Goal: Transaction & Acquisition: Purchase product/service

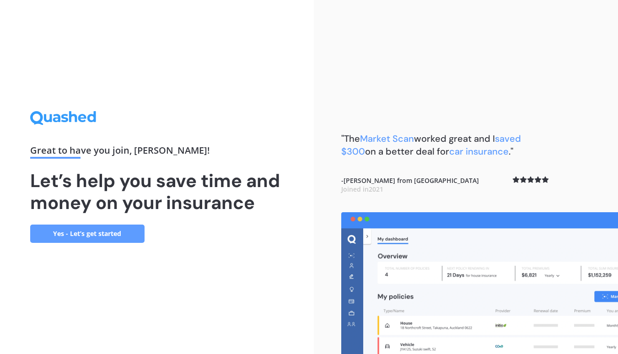
click at [107, 232] on link "Yes - Let’s get started" at bounding box center [87, 234] width 114 height 18
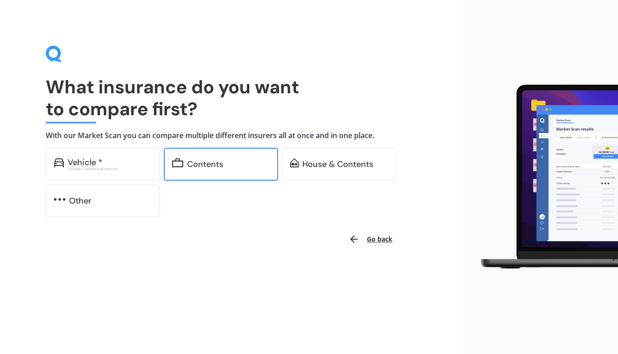
click at [223, 160] on div "Contents" at bounding box center [205, 164] width 36 height 9
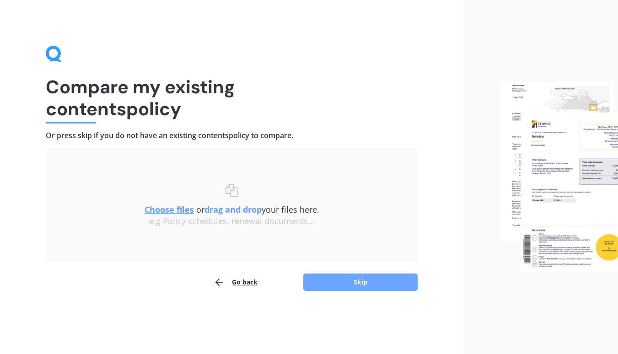
click at [345, 282] on button "Skip" at bounding box center [360, 282] width 114 height 17
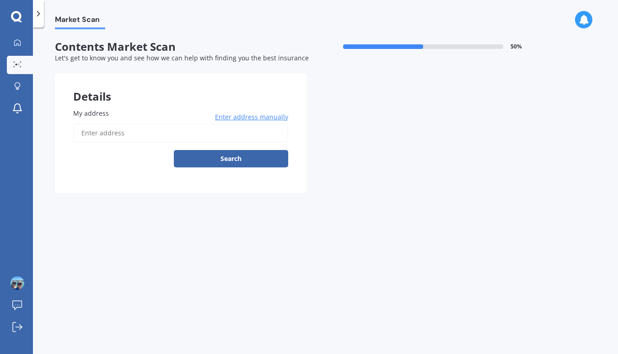
click at [153, 130] on input "My address" at bounding box center [180, 133] width 215 height 19
type input "[STREET_ADDRESS] 2018"
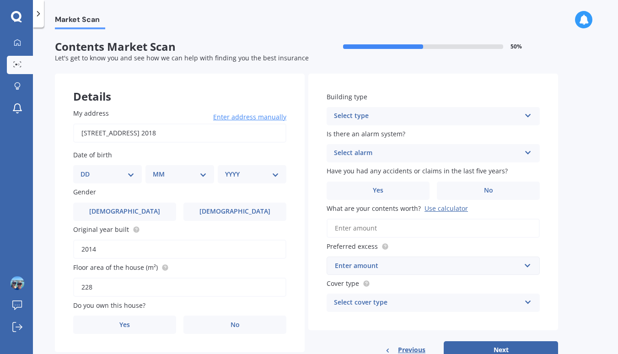
select select "22"
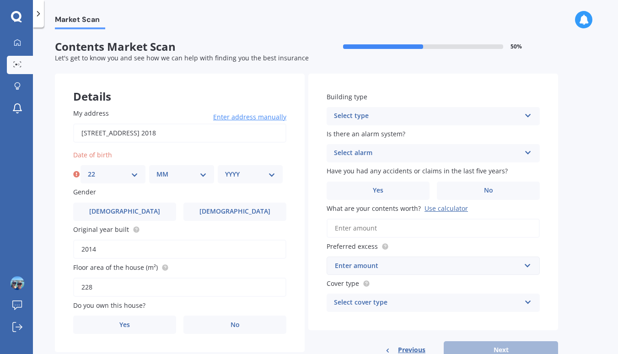
select select "07"
select select "1965"
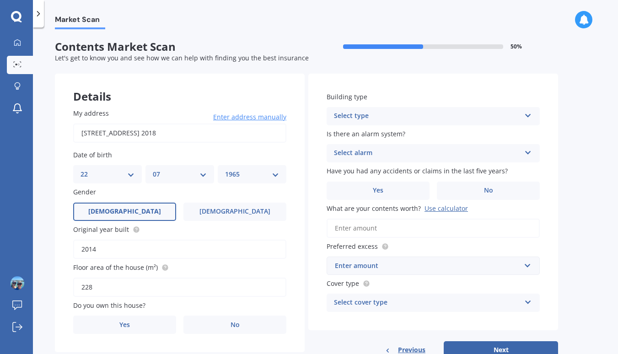
click at [155, 210] on label "[DEMOGRAPHIC_DATA]" at bounding box center [124, 212] width 103 height 18
click at [0, 0] on input "[DEMOGRAPHIC_DATA]" at bounding box center [0, 0] width 0 height 0
click at [156, 321] on label "Yes" at bounding box center [124, 325] width 103 height 18
click at [0, 0] on input "Yes" at bounding box center [0, 0] width 0 height 0
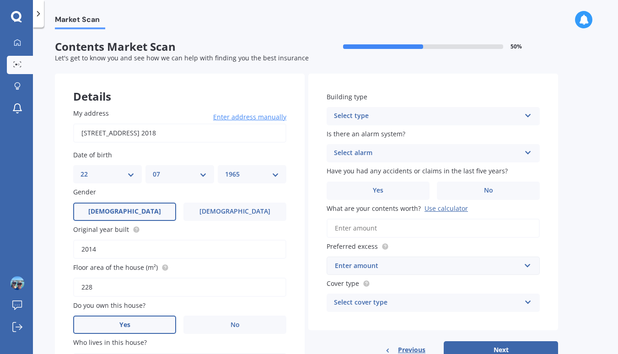
click at [438, 115] on div "Select type" at bounding box center [427, 116] width 187 height 11
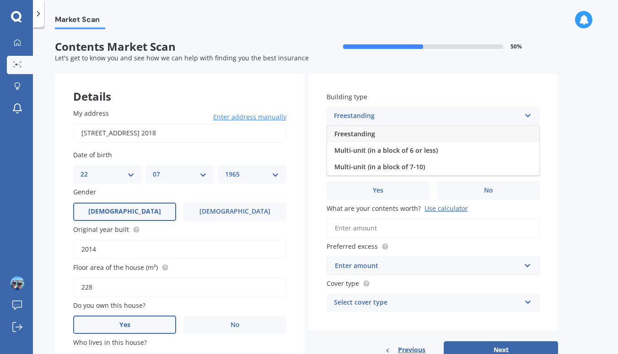
click at [436, 137] on div "Freestanding" at bounding box center [433, 134] width 212 height 16
click at [430, 152] on div "Select alarm" at bounding box center [427, 153] width 187 height 11
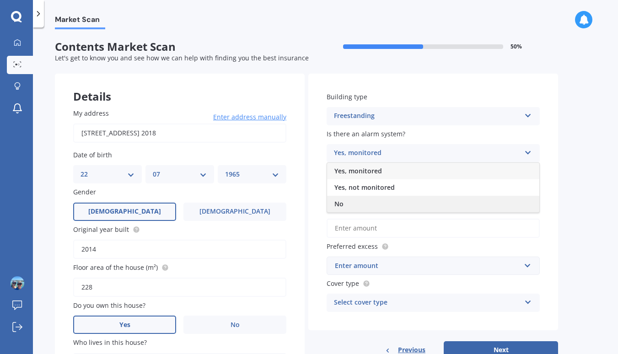
click at [422, 204] on div "No" at bounding box center [433, 204] width 212 height 16
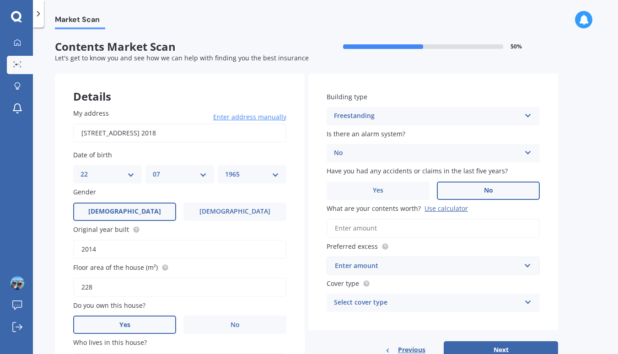
click at [460, 185] on label "No" at bounding box center [488, 191] width 103 height 18
click at [0, 0] on input "No" at bounding box center [0, 0] width 0 height 0
click at [446, 230] on input "What are your contents worth? Use calculator" at bounding box center [433, 228] width 213 height 19
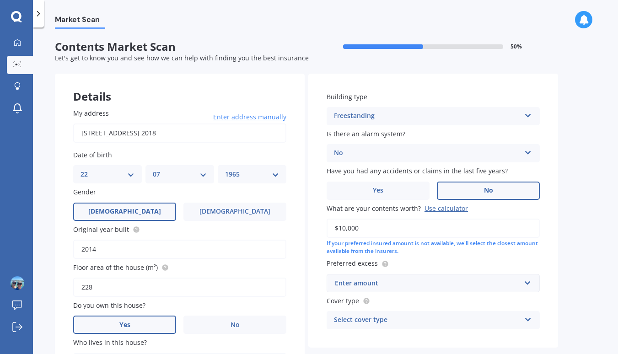
type input "$100,000"
click at [423, 278] on div "Enter amount" at bounding box center [428, 283] width 186 height 10
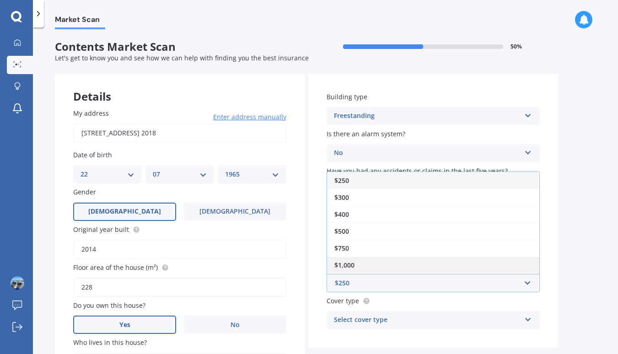
click at [420, 269] on div "$1,000" at bounding box center [433, 265] width 212 height 17
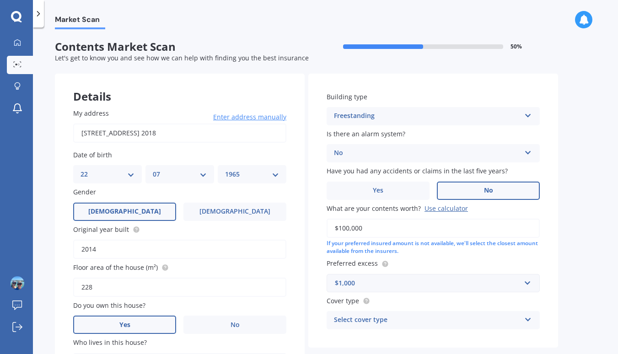
click at [412, 319] on div "Select cover type" at bounding box center [427, 320] width 187 height 11
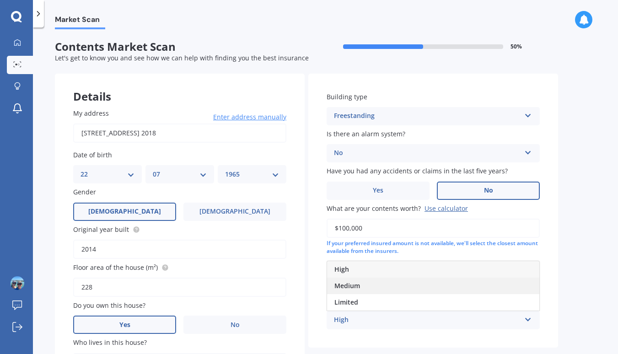
click at [414, 287] on div "Medium" at bounding box center [433, 286] width 212 height 16
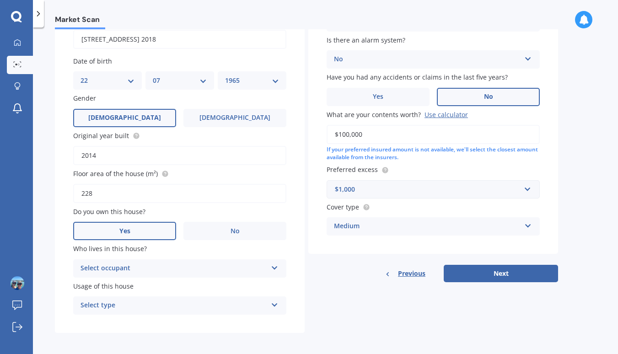
scroll to position [93, 0]
click at [178, 264] on div "Select occupant" at bounding box center [174, 269] width 187 height 11
click at [177, 284] on div "Owner" at bounding box center [180, 287] width 212 height 16
click at [177, 304] on div "Select type" at bounding box center [174, 306] width 187 height 11
click at [175, 324] on div "Permanent" at bounding box center [180, 324] width 212 height 16
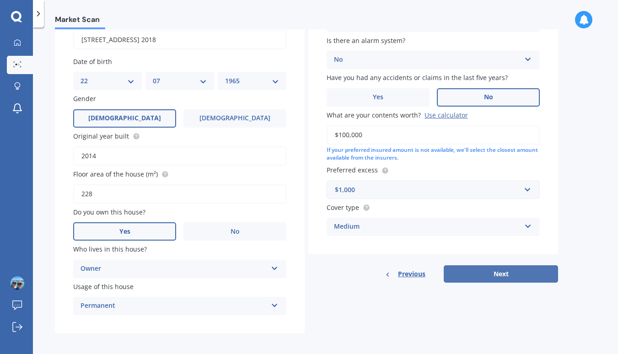
click at [476, 269] on button "Next" at bounding box center [501, 273] width 114 height 17
select select "22"
select select "07"
select select "1965"
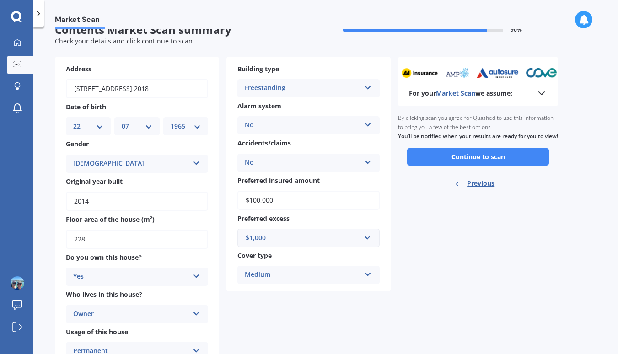
scroll to position [0, 0]
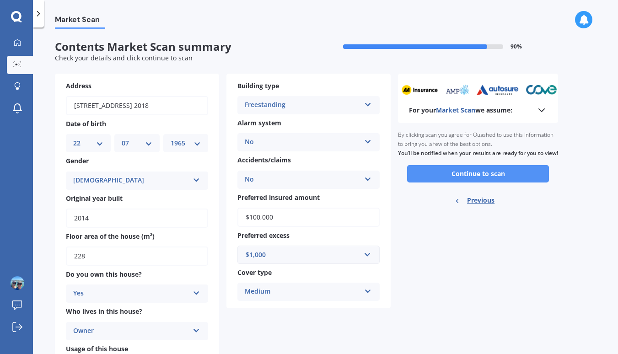
click at [448, 177] on button "Continue to scan" at bounding box center [478, 173] width 142 height 17
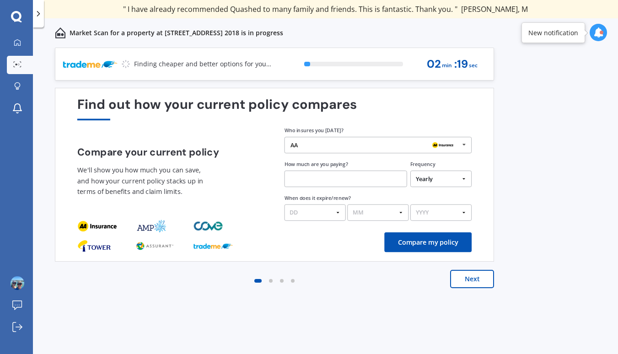
click at [384, 143] on div "AA" at bounding box center [375, 145] width 169 height 6
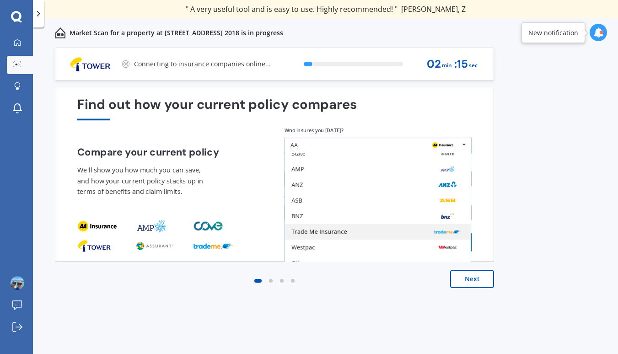
click at [393, 233] on div "Trade Me Insurance" at bounding box center [377, 232] width 172 height 6
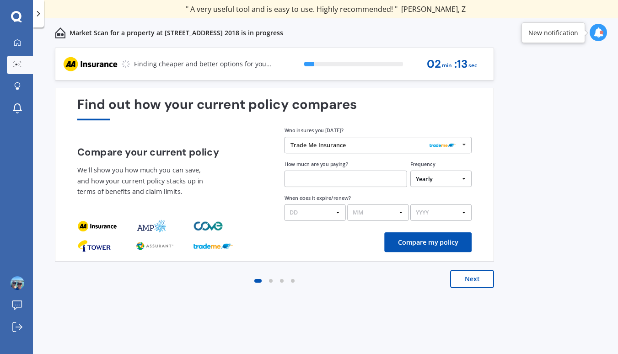
click at [338, 178] on input "text" at bounding box center [346, 179] width 123 height 16
type input "$332.00"
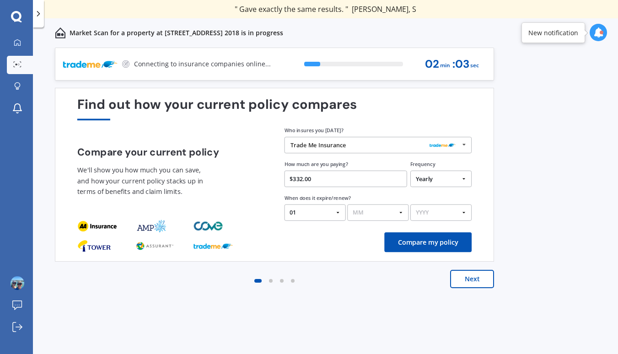
select select "19"
select select "08"
select select "2025"
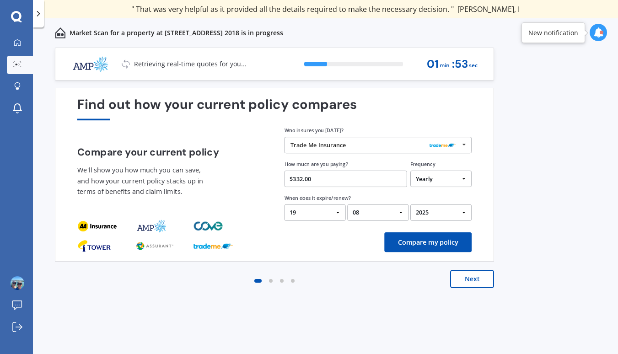
click at [427, 245] on button "Compare my policy" at bounding box center [427, 242] width 87 height 20
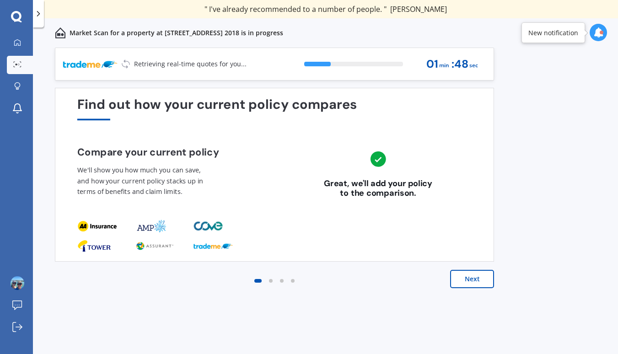
click at [469, 282] on button "Next" at bounding box center [472, 279] width 44 height 18
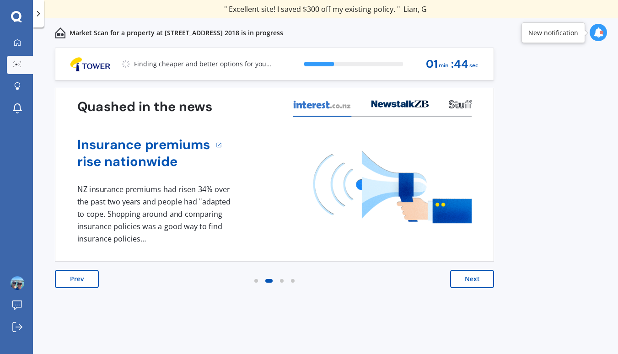
click at [468, 281] on button "Next" at bounding box center [472, 279] width 44 height 18
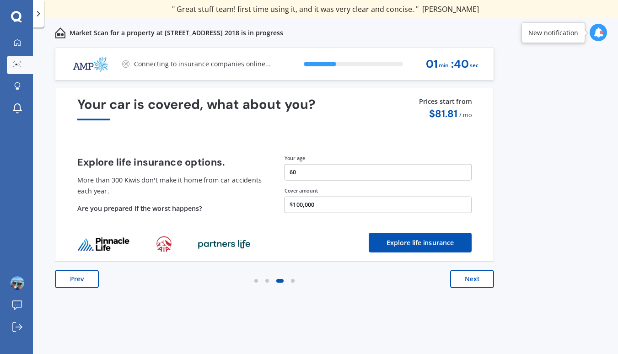
click at [472, 284] on button "Next" at bounding box center [472, 279] width 44 height 18
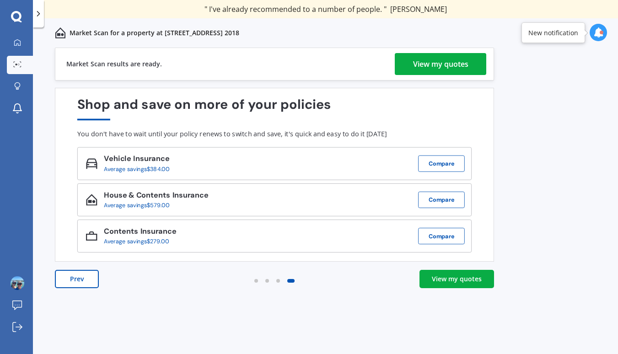
click at [430, 65] on div "View my quotes" at bounding box center [440, 64] width 55 height 22
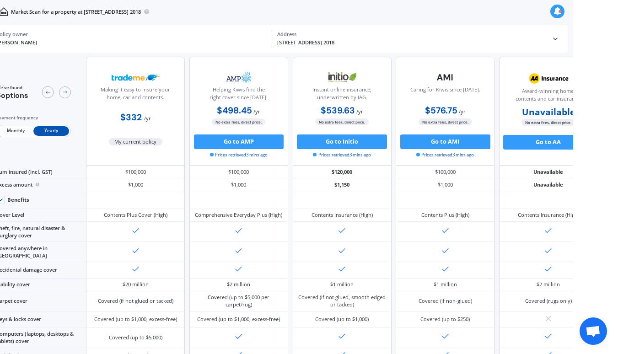
scroll to position [5, 0]
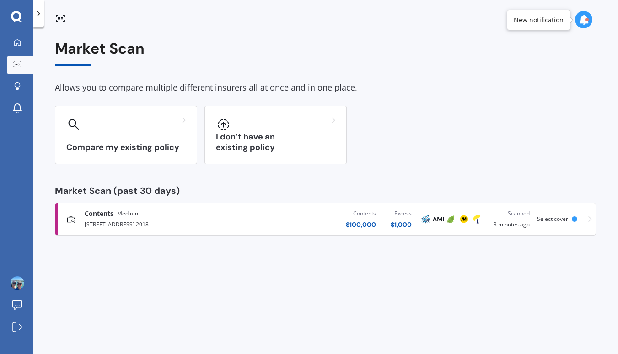
click at [451, 62] on div "Market Scan" at bounding box center [325, 53] width 541 height 26
